Goal: Task Accomplishment & Management: Use online tool/utility

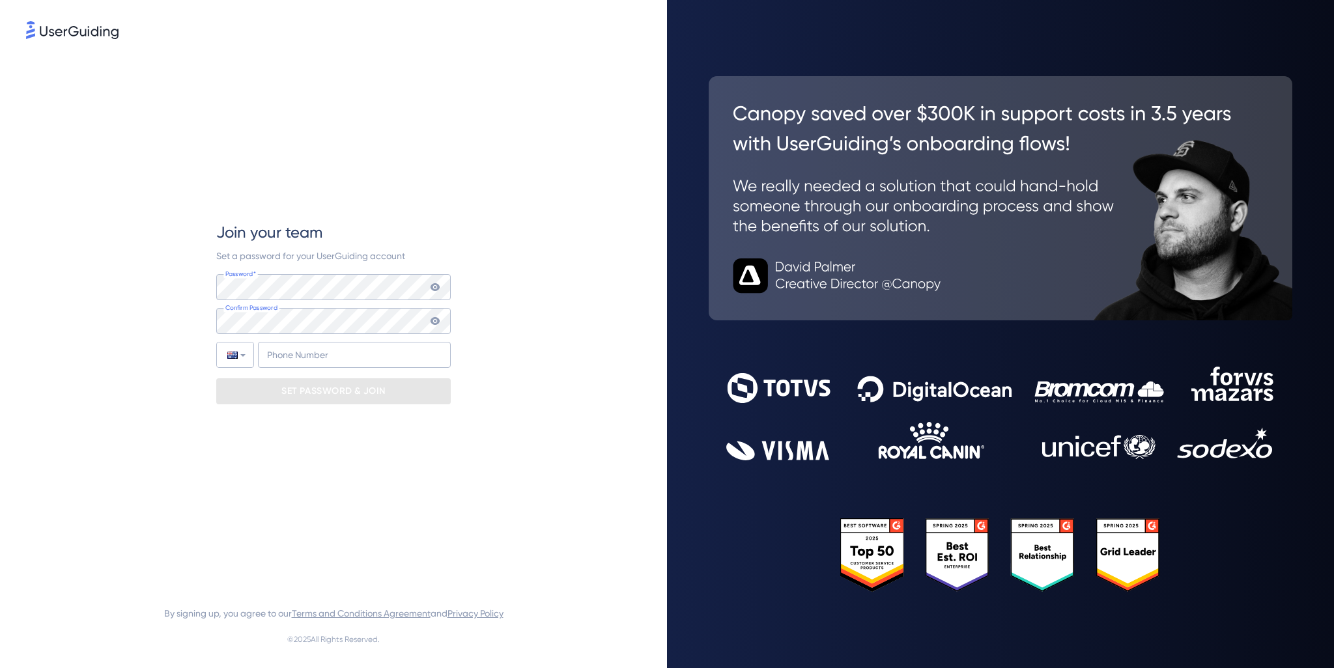
click at [435, 285] on icon at bounding box center [435, 287] width 9 height 8
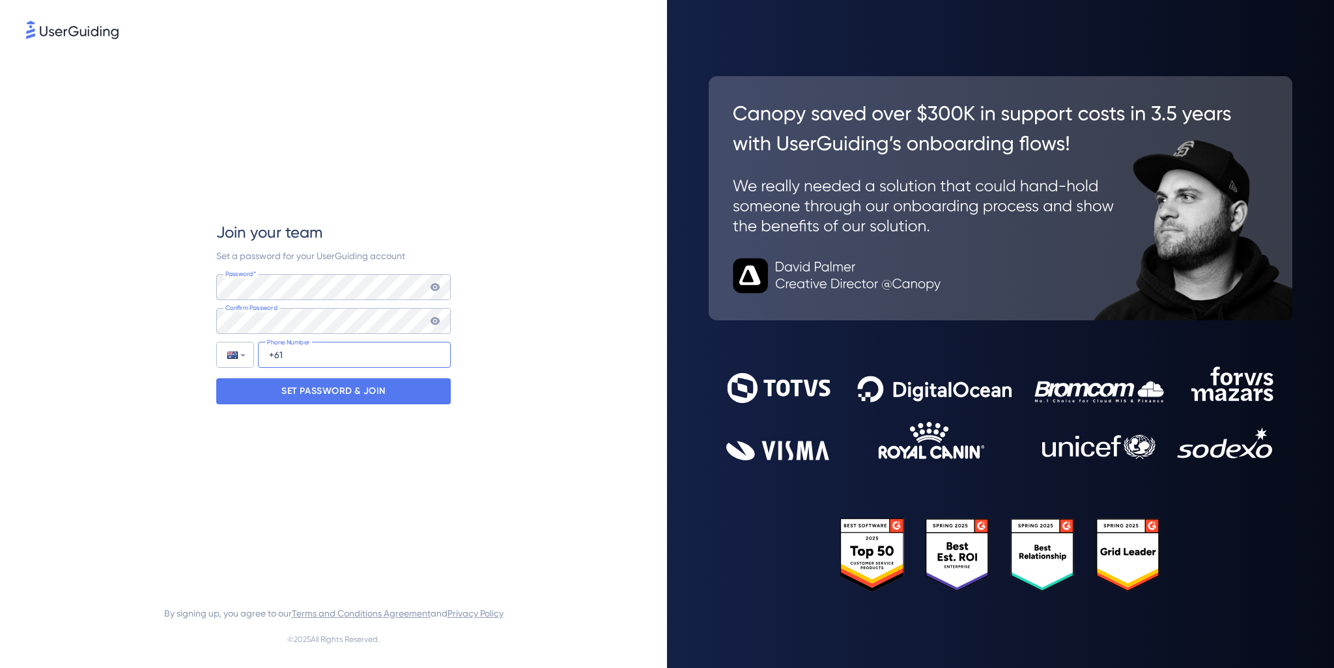
drag, startPoint x: 308, startPoint y: 360, endPoint x: 301, endPoint y: 360, distance: 7.2
click at [309, 360] on input "+61" at bounding box center [354, 355] width 193 height 26
type input "[PHONE_NUMBER]"
click at [297, 394] on p "SET PASSWORD & JOIN" at bounding box center [333, 391] width 104 height 21
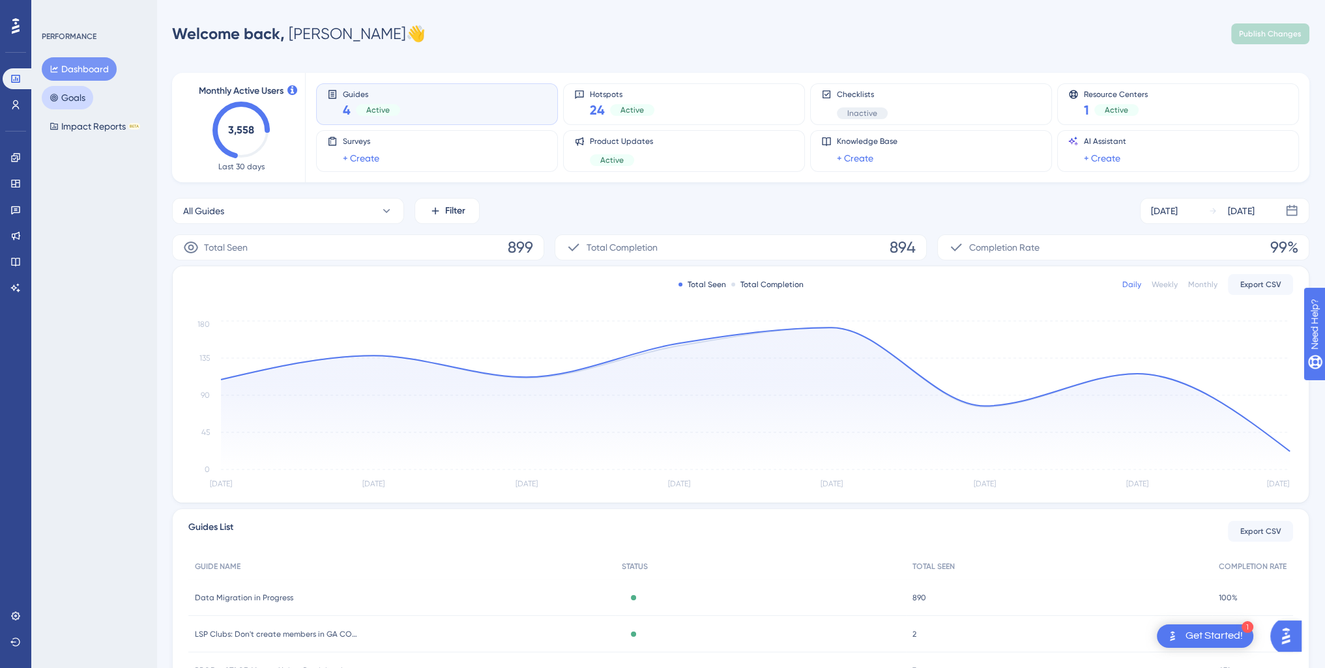
click at [65, 94] on button "Goals" at bounding box center [67, 97] width 51 height 23
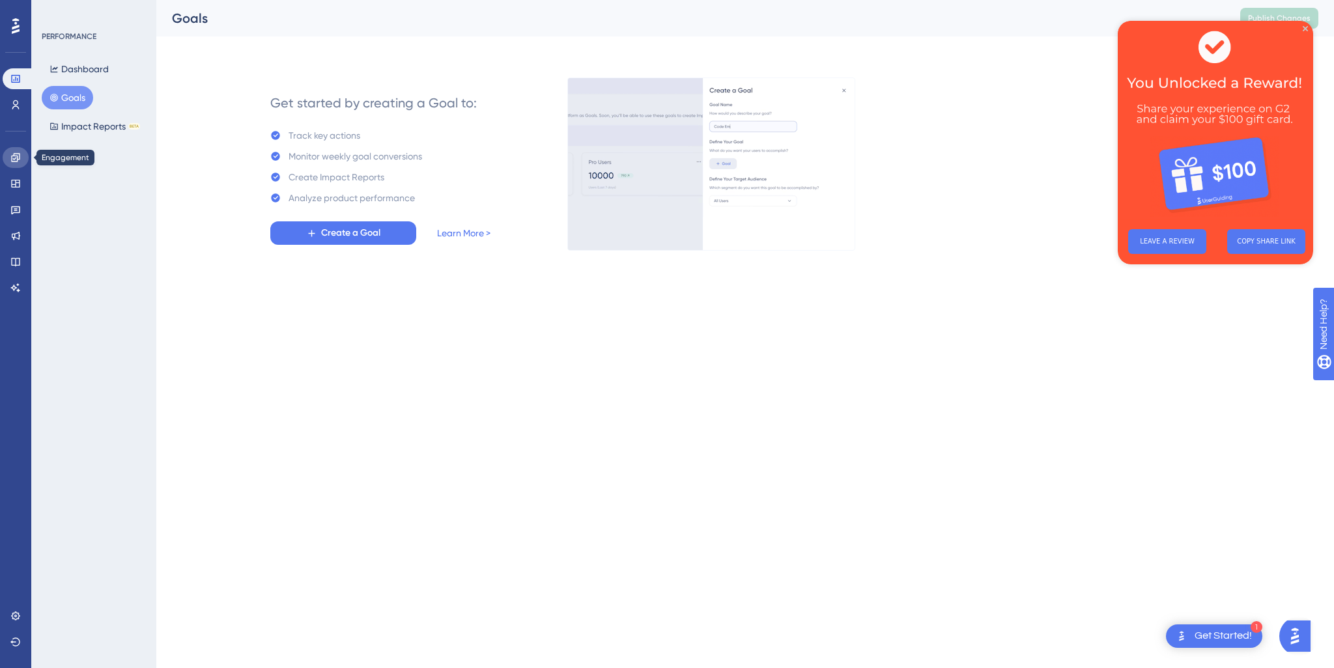
click at [16, 161] on icon at bounding box center [15, 157] width 8 height 8
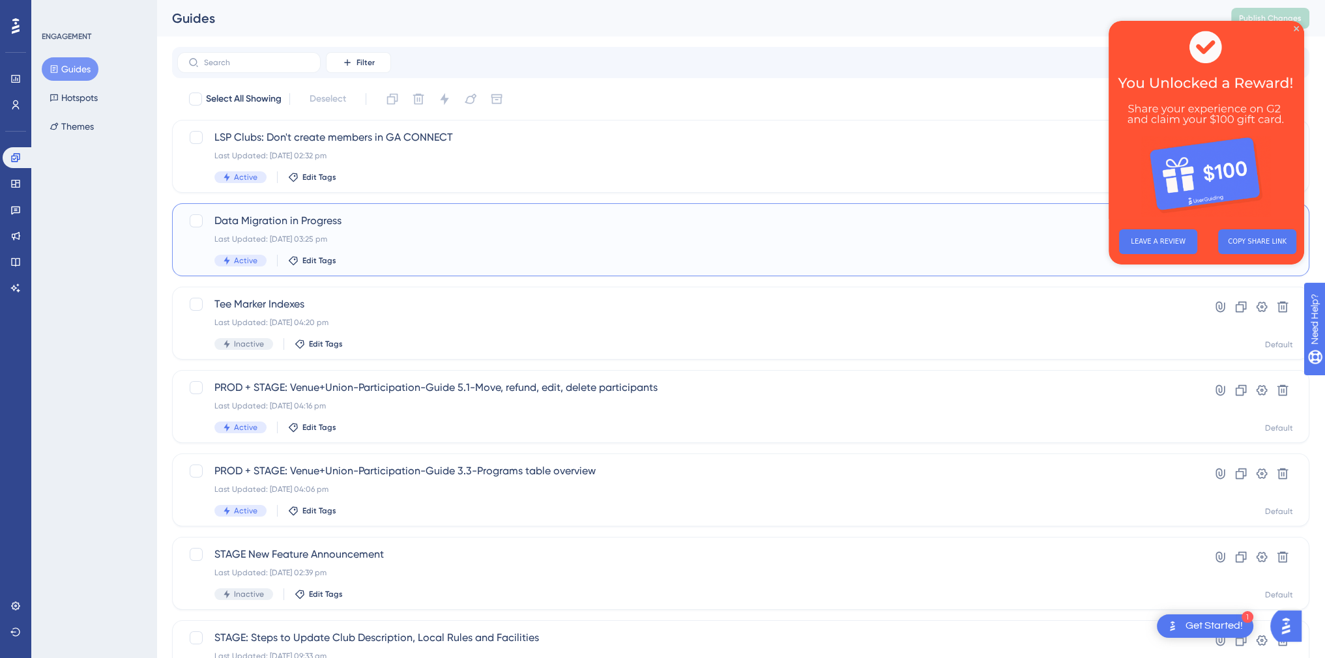
click at [255, 215] on span "Data Migration in Progress" at bounding box center [688, 221] width 948 height 16
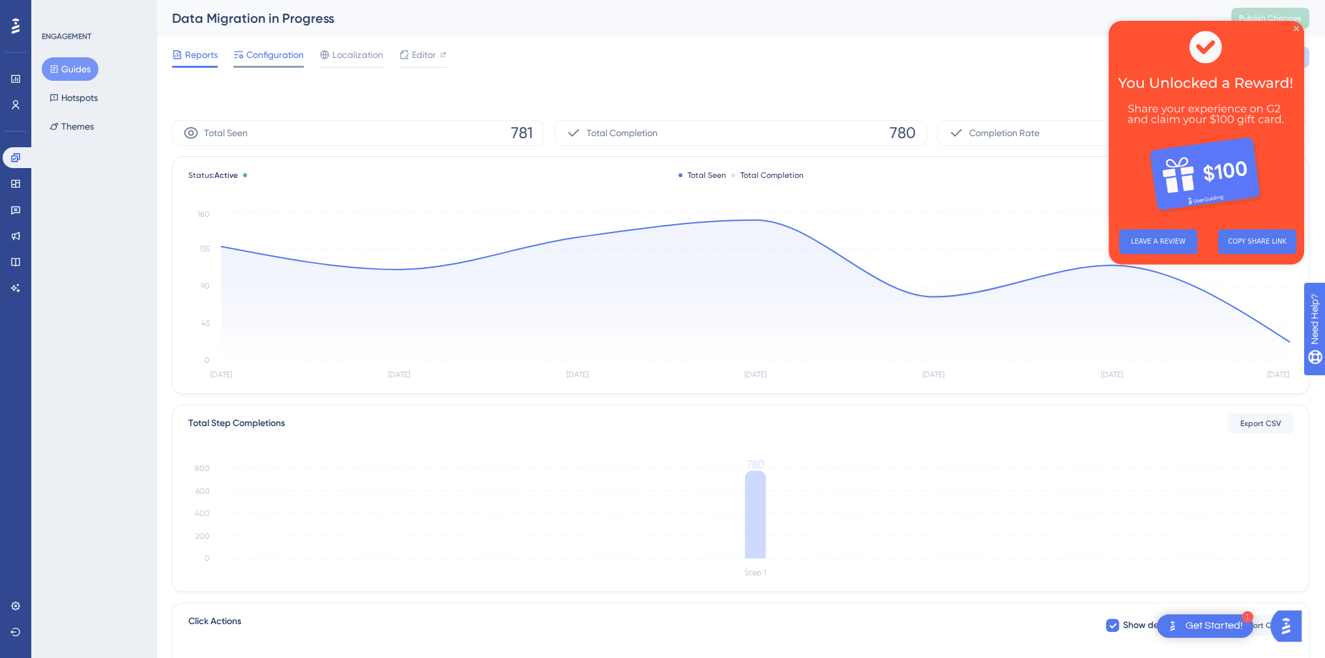
click at [270, 50] on span "Configuration" at bounding box center [274, 55] width 57 height 16
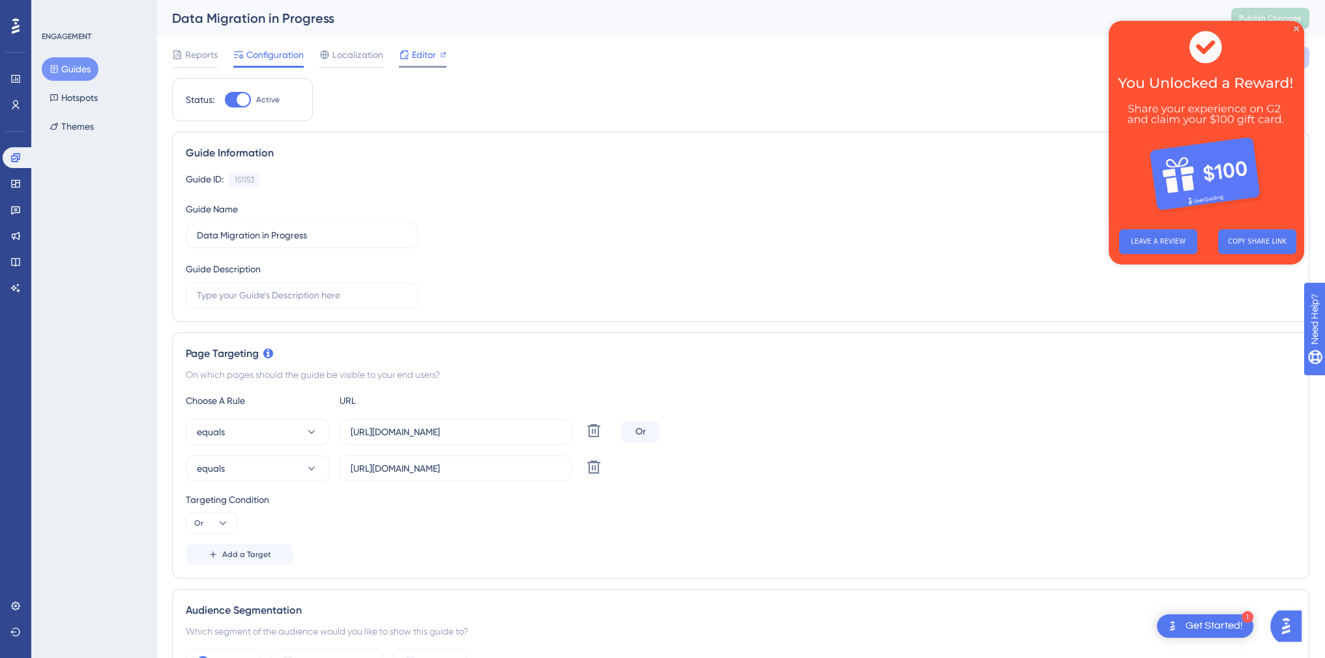
click at [413, 53] on span "Editor" at bounding box center [424, 55] width 24 height 16
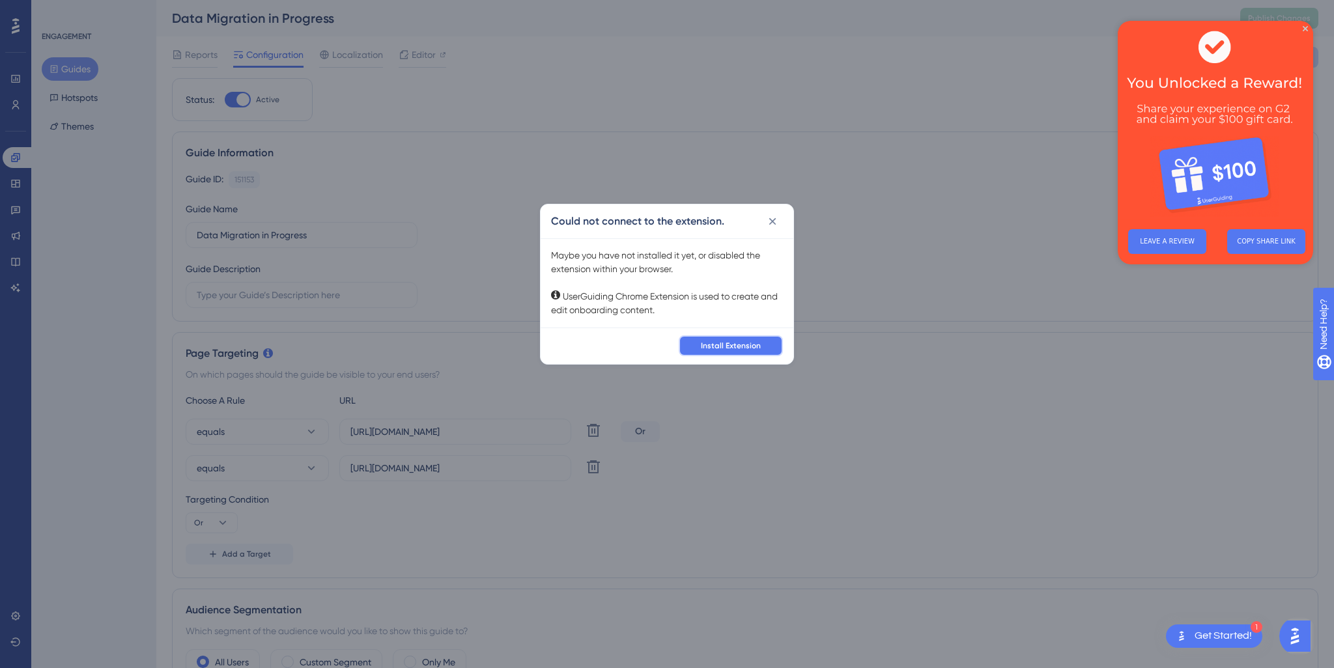
click at [735, 347] on span "Install Extension" at bounding box center [731, 346] width 60 height 10
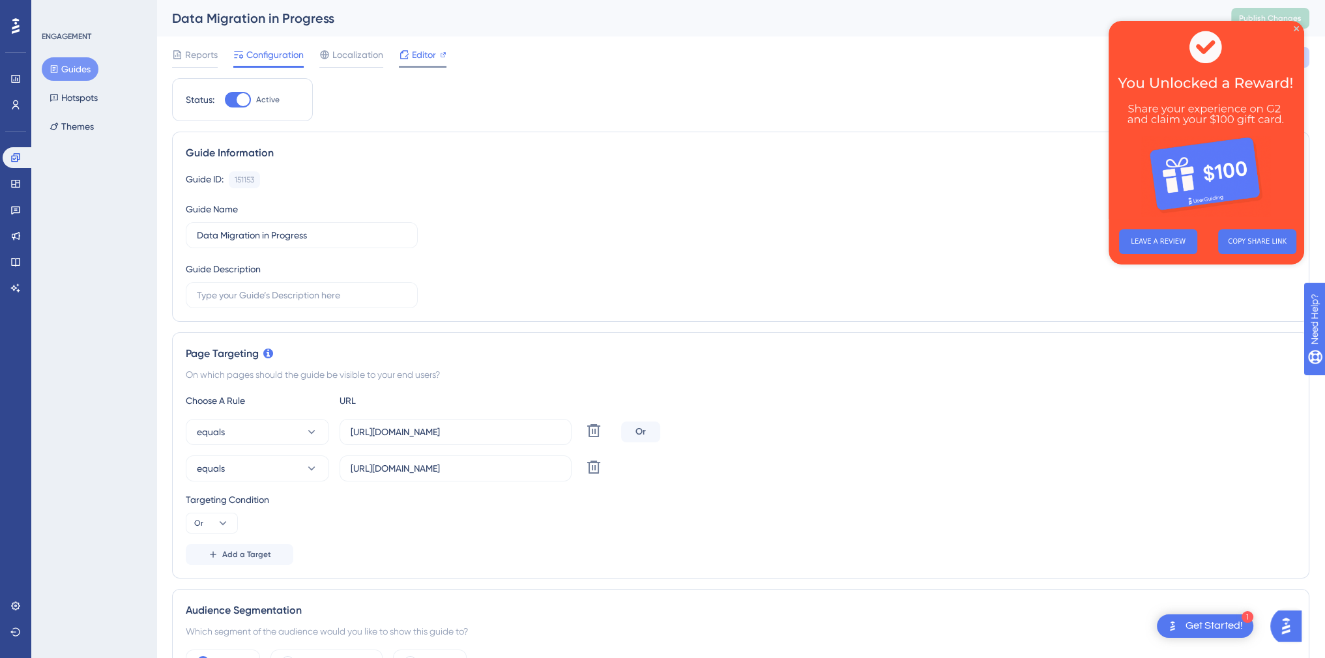
click at [416, 53] on span "Editor" at bounding box center [424, 55] width 24 height 16
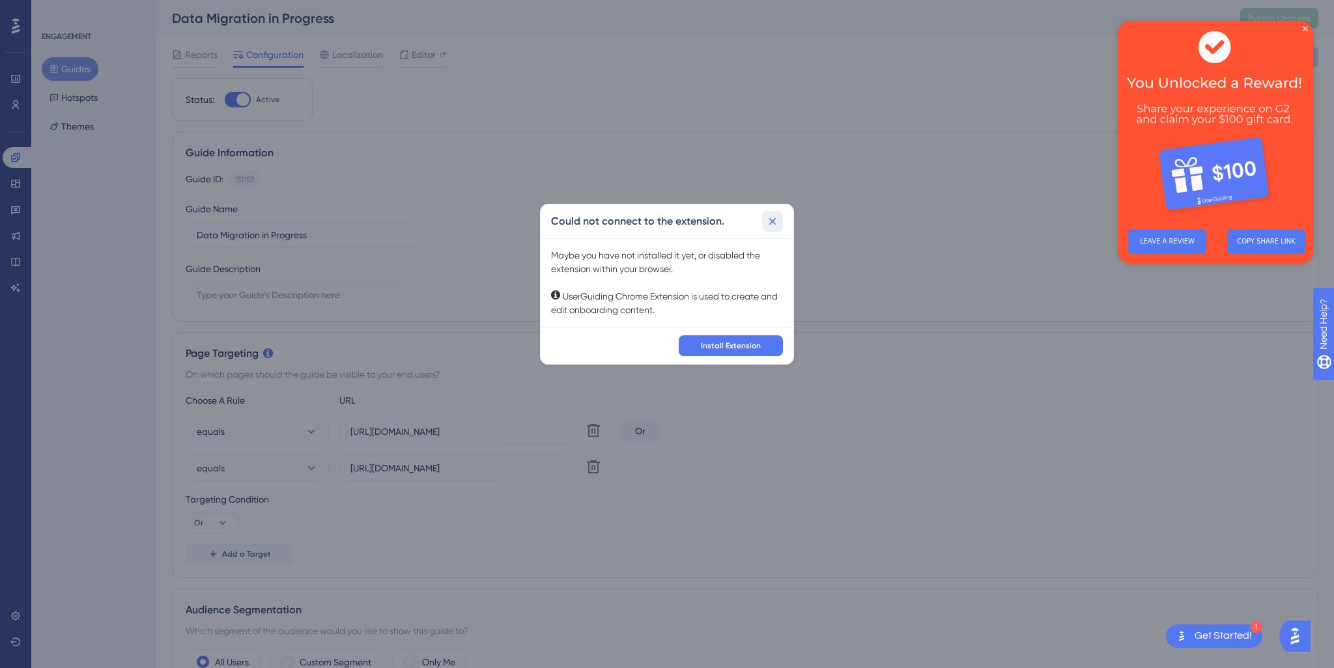
click at [771, 216] on icon at bounding box center [772, 221] width 13 height 13
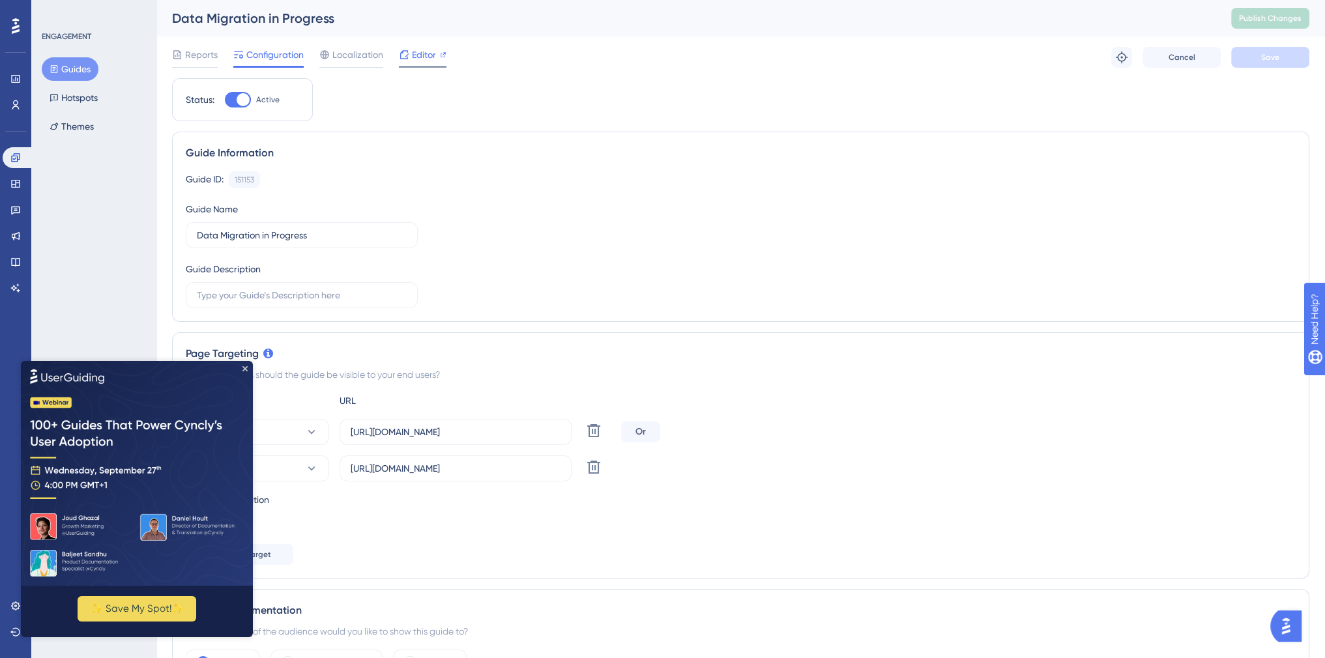
click at [435, 54] on span "Editor" at bounding box center [424, 55] width 24 height 16
